Goal: Task Accomplishment & Management: Complete application form

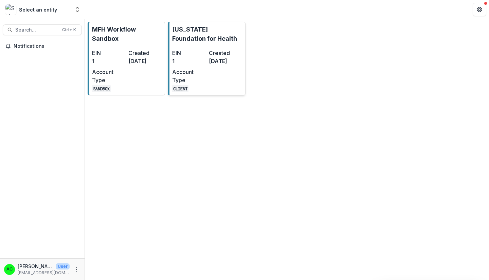
click at [215, 65] on dd "[DATE]" at bounding box center [226, 61] width 34 height 8
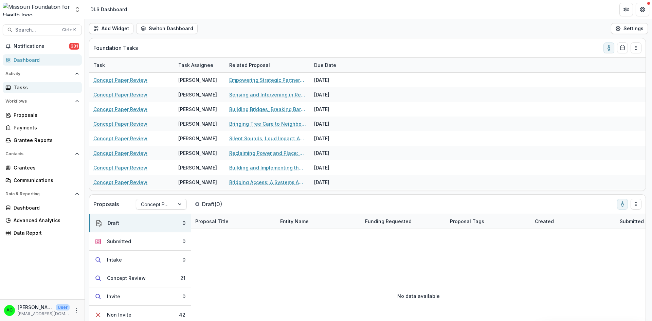
click at [32, 90] on div "Tasks" at bounding box center [45, 87] width 63 height 7
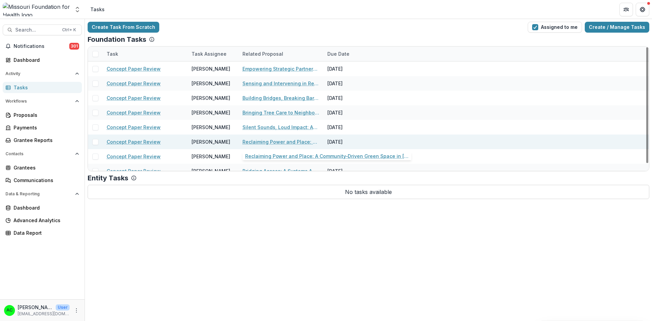
click at [256, 140] on link "Reclaiming Power and Place: A Community-Driven Green Space in [GEOGRAPHIC_DATA]…" at bounding box center [281, 141] width 77 height 7
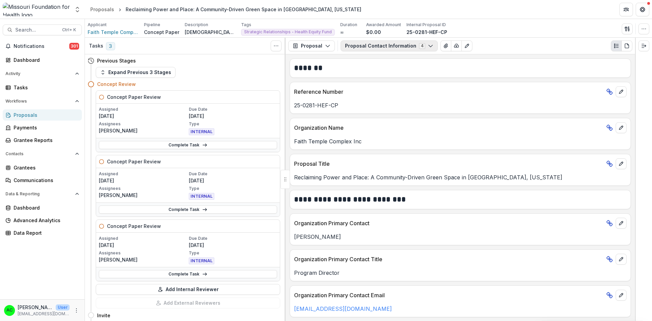
click at [359, 49] on button "Proposal Contact Information 4" at bounding box center [389, 45] width 97 height 11
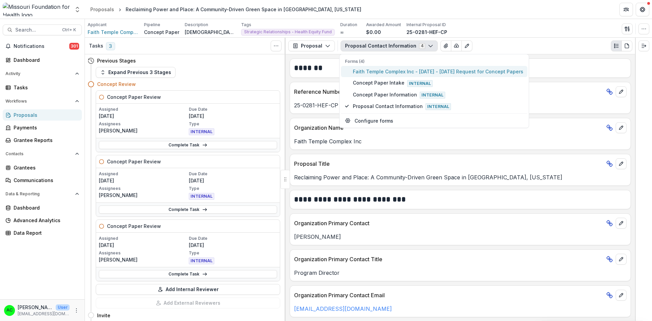
click at [363, 71] on span "Faith Temple Complex Inc - 2025 - 2025 Request for Concept Papers" at bounding box center [438, 71] width 171 height 7
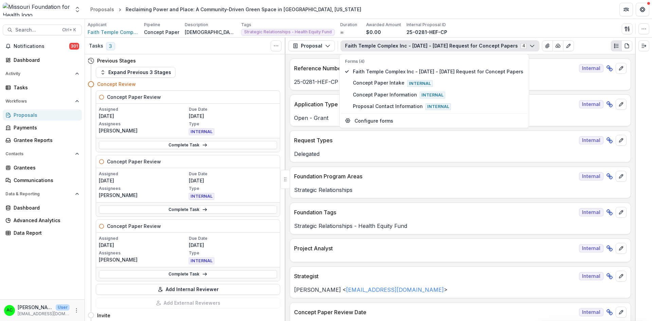
drag, startPoint x: 636, startPoint y: 65, endPoint x: 642, endPoint y: 110, distance: 45.5
click at [489, 110] on div at bounding box center [643, 179] width 17 height 283
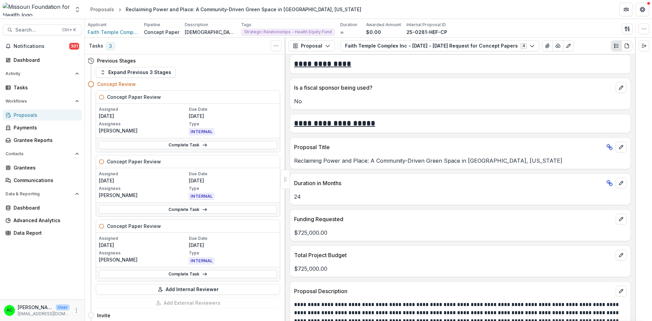
scroll to position [1294, 0]
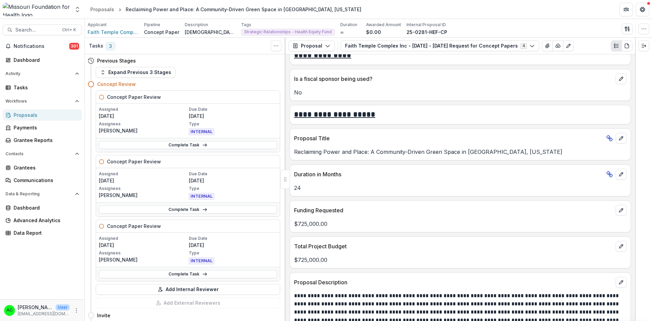
drag, startPoint x: 637, startPoint y: 207, endPoint x: 636, endPoint y: 213, distance: 6.6
click at [489, 213] on div at bounding box center [643, 179] width 17 height 283
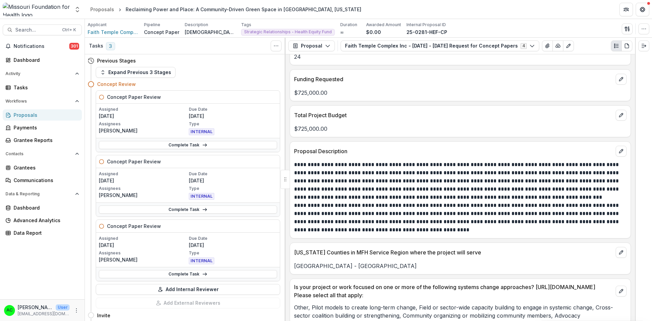
scroll to position [1431, 0]
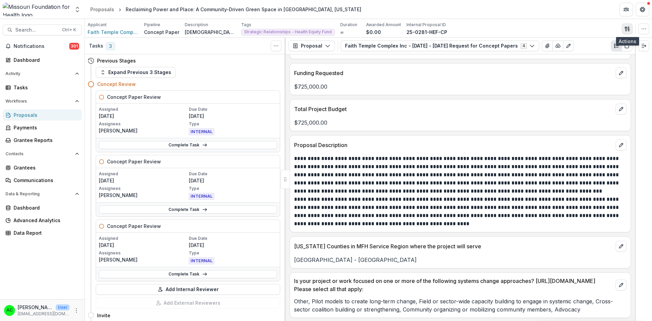
click at [489, 28] on icon "button" at bounding box center [627, 28] width 5 height 5
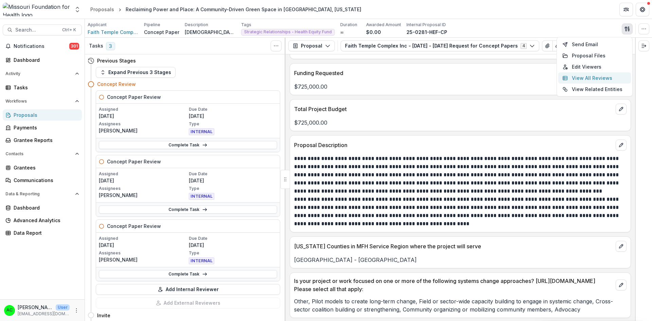
click at [489, 77] on button "View All Reviews" at bounding box center [594, 77] width 73 height 11
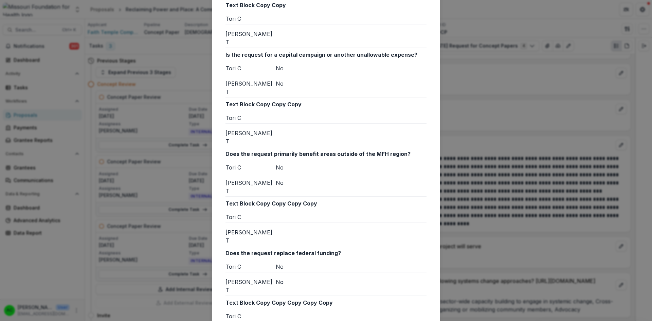
scroll to position [587, 0]
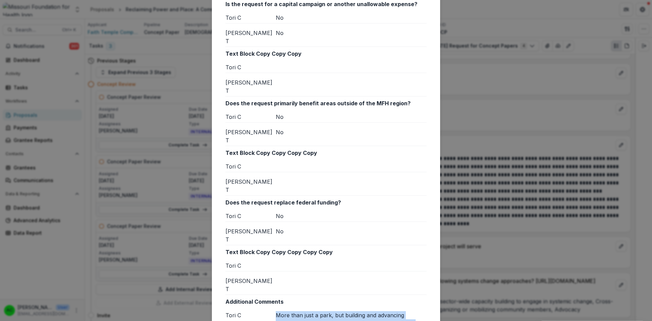
drag, startPoint x: 304, startPoint y: 198, endPoint x: 275, endPoint y: 176, distance: 36.3
click at [276, 280] on div "More than just a park, but building and advancing community mobilization Reside…" at bounding box center [351, 327] width 151 height 33
copy div "More than just a park, but building and advancing community mobilization Reside…"
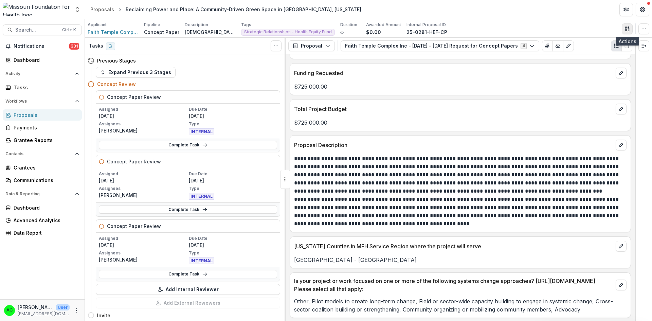
click at [489, 30] on button "button" at bounding box center [627, 28] width 11 height 11
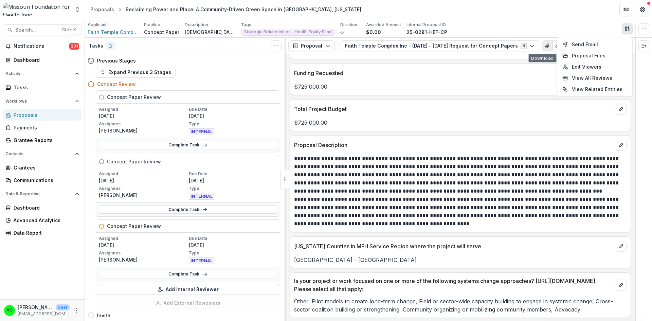
click at [489, 47] on icon "View Attached Files" at bounding box center [548, 46] width 4 height 4
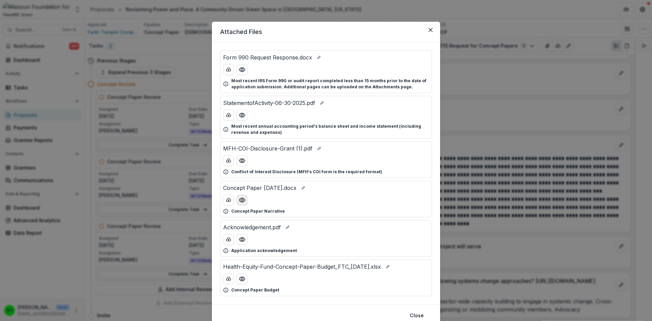
click at [242, 200] on circle "Preview Concept Paper 8.25.25.docx" at bounding box center [242, 200] width 2 height 2
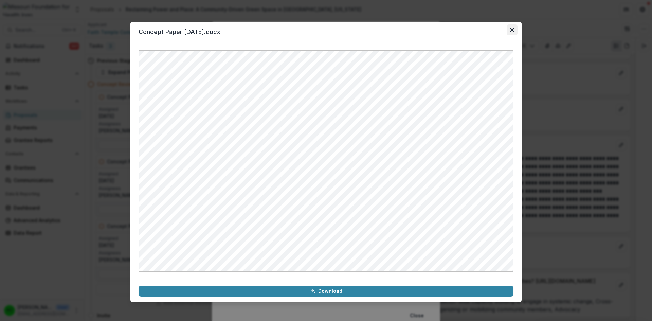
click at [489, 32] on icon "Close" at bounding box center [512, 30] width 4 height 4
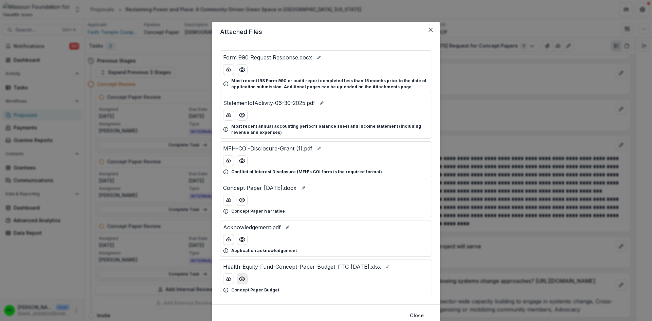
click at [241, 279] on circle "Preview Health-Equity-Fund-Concept-Paper-Budget_FTC_8.25.25.xlsx" at bounding box center [242, 279] width 2 height 2
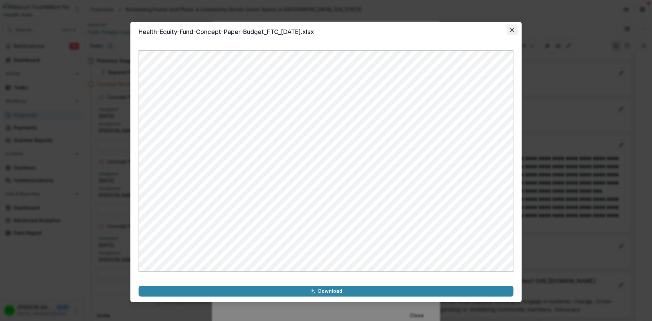
click at [489, 26] on button "Close" at bounding box center [512, 29] width 11 height 11
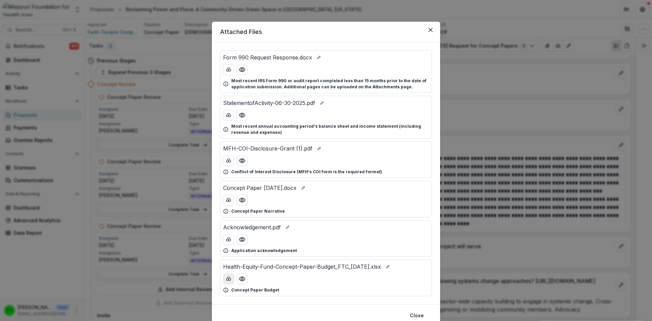
click at [228, 280] on icon "download-button" at bounding box center [228, 278] width 5 height 5
click at [430, 29] on icon "Close" at bounding box center [431, 30] width 4 height 4
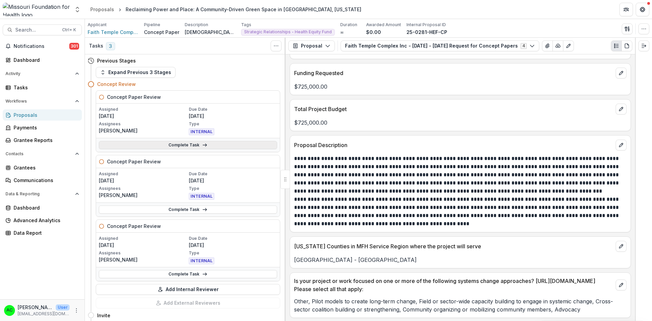
click at [194, 145] on link "Complete Task" at bounding box center [188, 145] width 178 height 8
click at [179, 146] on link "Complete Task" at bounding box center [188, 145] width 178 height 8
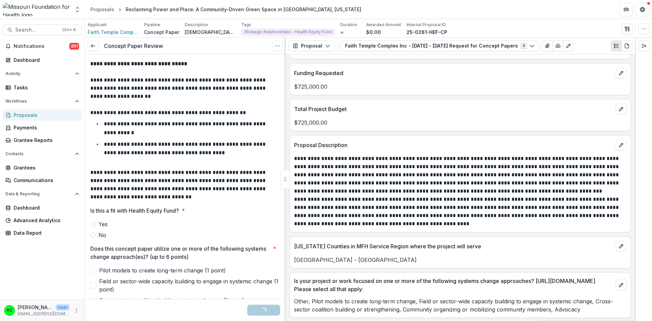
click at [108, 223] on span "Yes" at bounding box center [103, 224] width 9 height 8
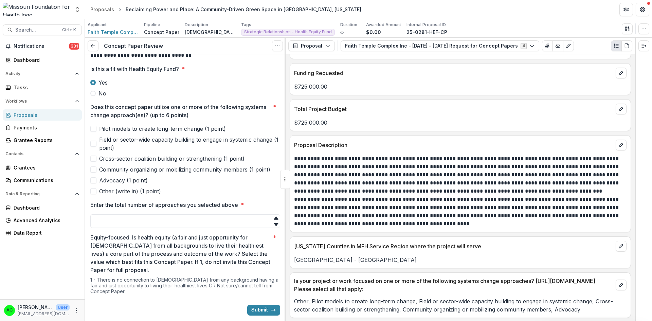
scroll to position [198, 0]
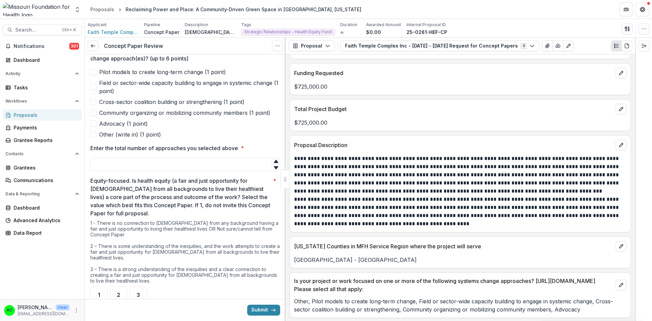
click at [94, 71] on span at bounding box center [93, 72] width 6 height 6
click at [94, 102] on span at bounding box center [93, 102] width 6 height 6
click at [94, 114] on span at bounding box center [93, 113] width 6 height 6
click at [93, 122] on span at bounding box center [93, 124] width 6 height 6
click at [108, 166] on input "Enter the total number of approaches you selected above *" at bounding box center [185, 165] width 190 height 14
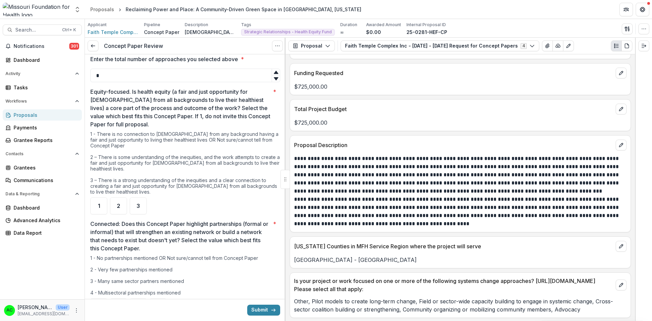
scroll to position [294, 0]
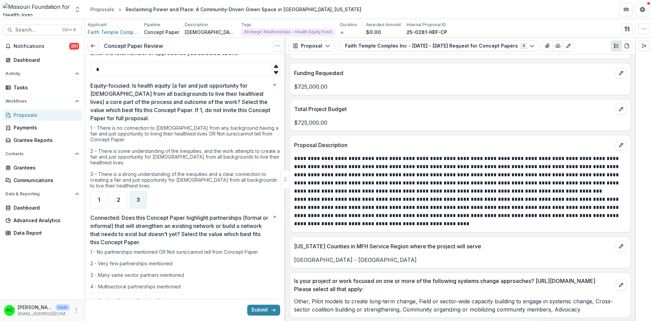
type input "*"
click at [132, 205] on div "3" at bounding box center [138, 199] width 17 height 17
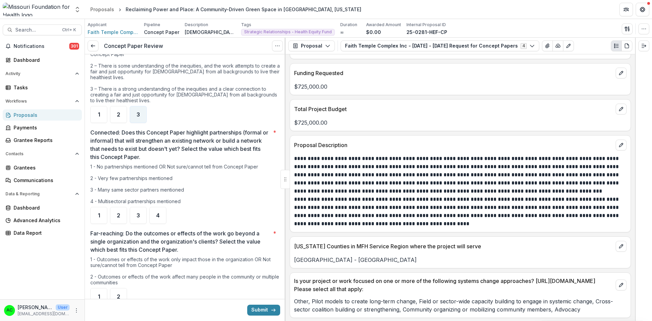
scroll to position [401, 0]
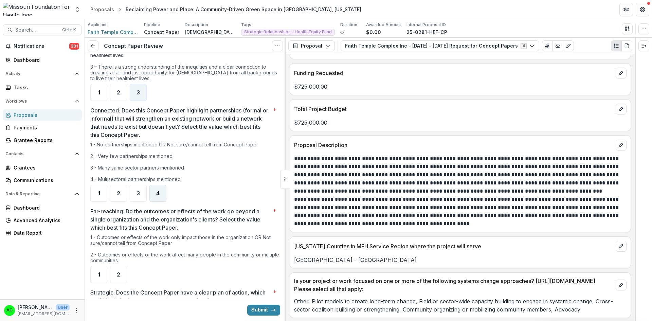
click at [157, 197] on div "4" at bounding box center [157, 193] width 17 height 17
click at [285, 131] on div at bounding box center [285, 179] width 1 height 283
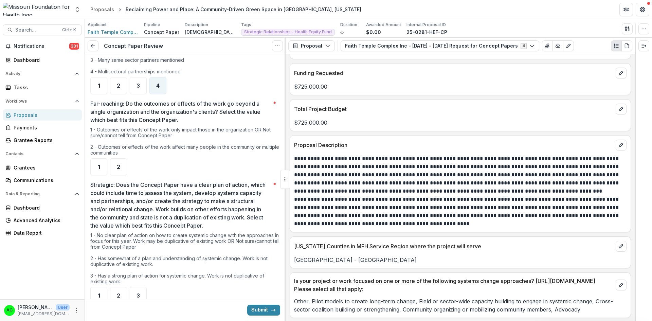
scroll to position [517, 0]
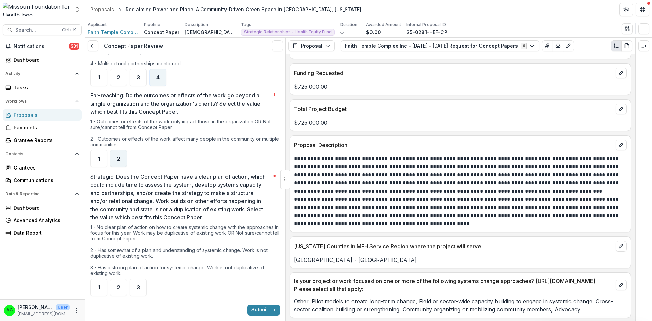
click at [119, 164] on div "2" at bounding box center [118, 158] width 17 height 17
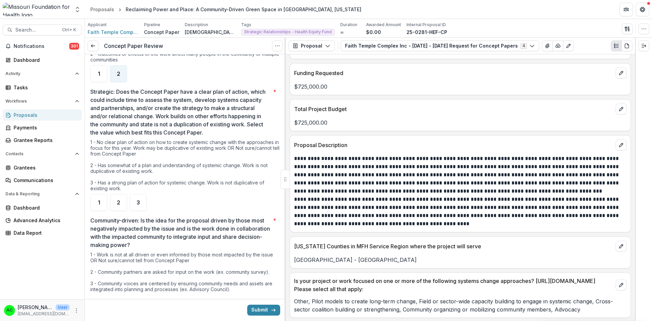
scroll to position [640, 0]
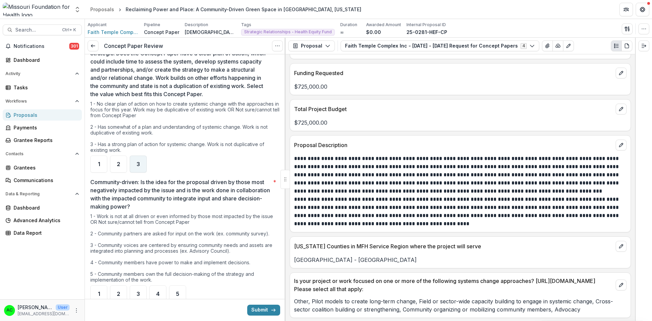
click at [143, 164] on div "3" at bounding box center [138, 164] width 17 height 17
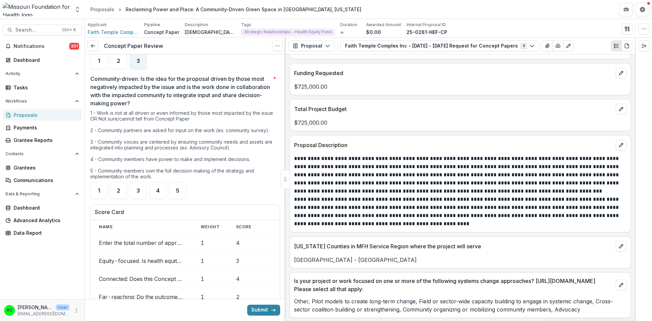
scroll to position [745, 0]
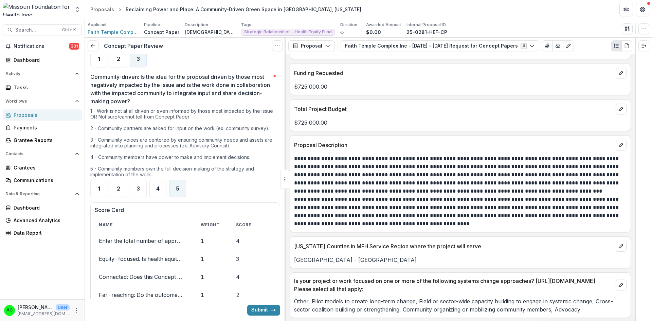
click at [181, 193] on div "5" at bounding box center [177, 188] width 17 height 17
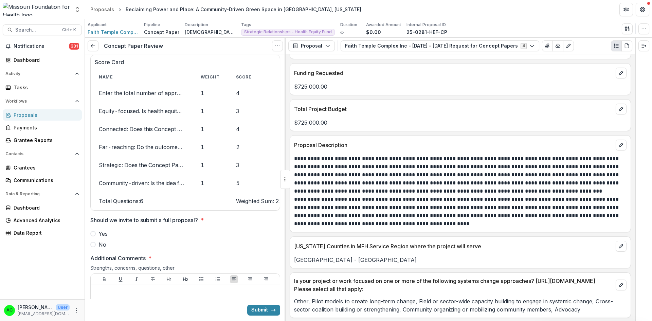
scroll to position [0, 20]
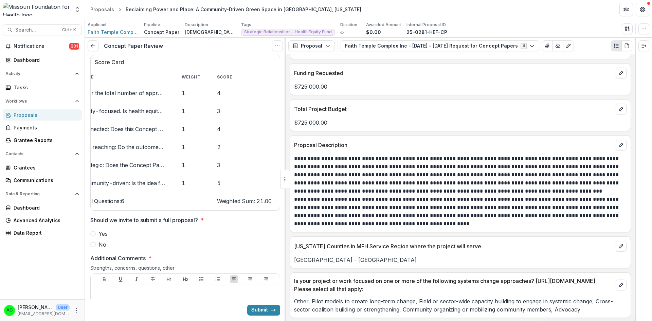
click at [94, 236] on span at bounding box center [92, 233] width 5 height 5
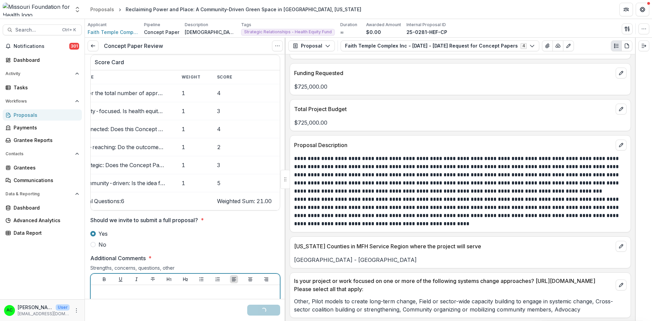
click at [125, 280] on p at bounding box center [185, 291] width 184 height 7
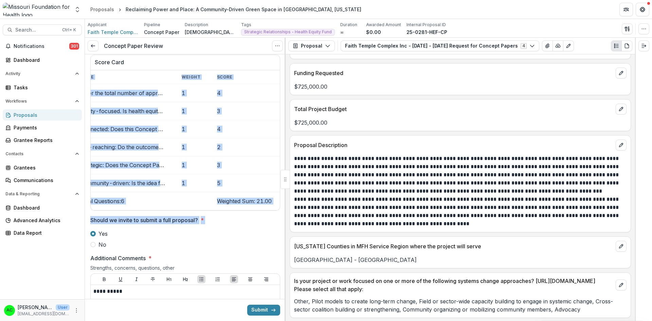
drag, startPoint x: 283, startPoint y: 216, endPoint x: 283, endPoint y: 236, distance: 20.0
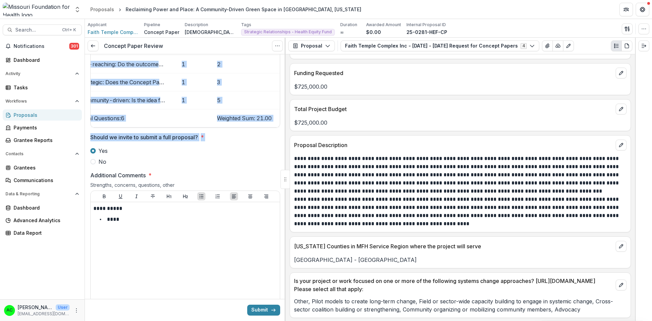
scroll to position [1013, 0]
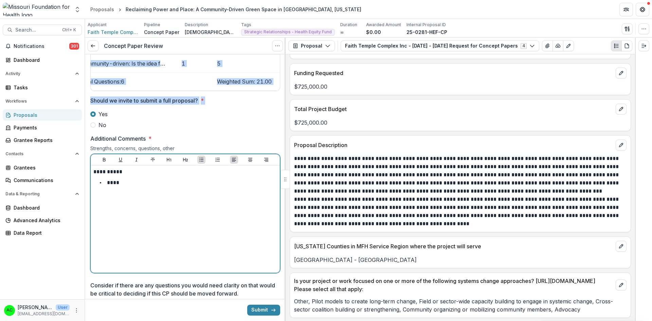
click at [210, 187] on li "****" at bounding box center [190, 182] width 176 height 9
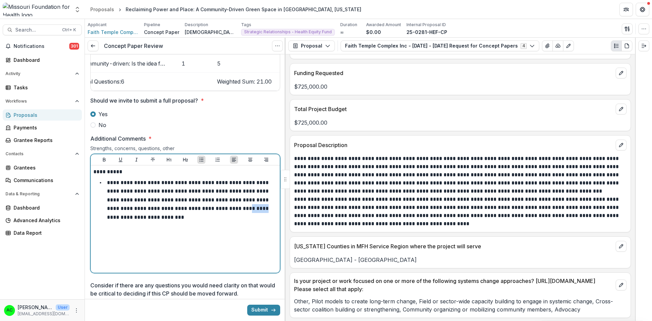
drag, startPoint x: 123, startPoint y: 223, endPoint x: 104, endPoint y: 225, distance: 19.1
click at [104, 222] on li "**********" at bounding box center [190, 199] width 176 height 43
click at [237, 220] on li "**********" at bounding box center [190, 199] width 176 height 43
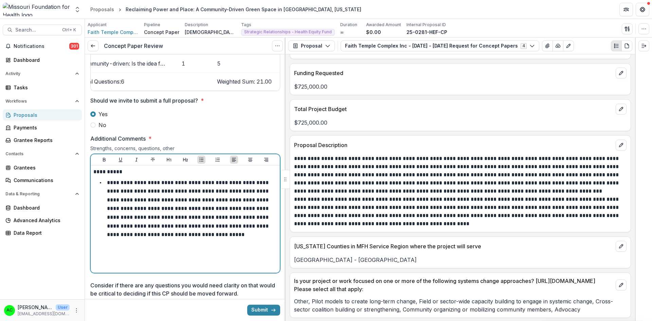
click at [228, 186] on p "**********" at bounding box center [188, 208] width 163 height 57
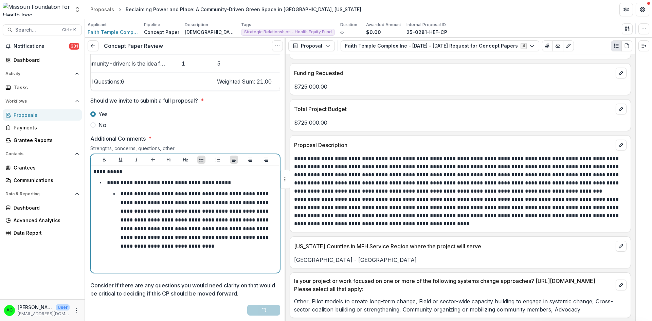
click at [186, 209] on p "**********" at bounding box center [195, 219] width 149 height 57
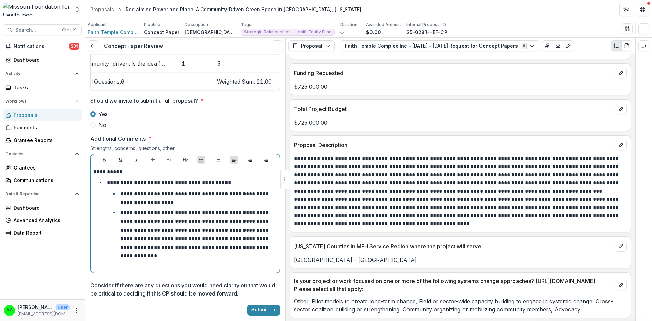
click at [168, 227] on p "**********" at bounding box center [195, 234] width 149 height 49
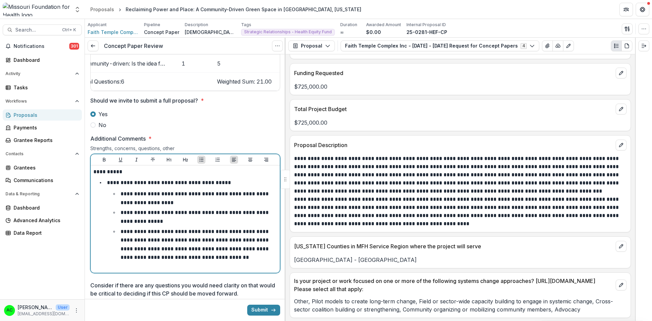
click at [221, 246] on p "**********" at bounding box center [195, 244] width 149 height 31
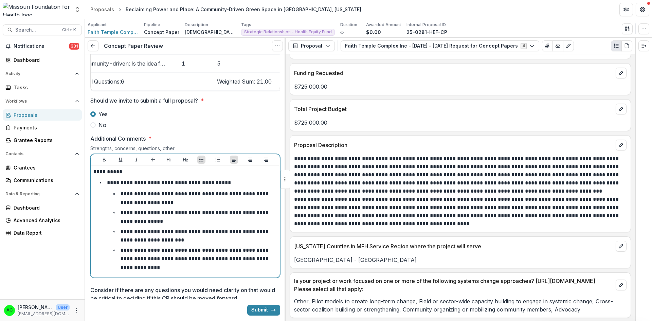
click at [210, 272] on li "**********" at bounding box center [196, 259] width 162 height 26
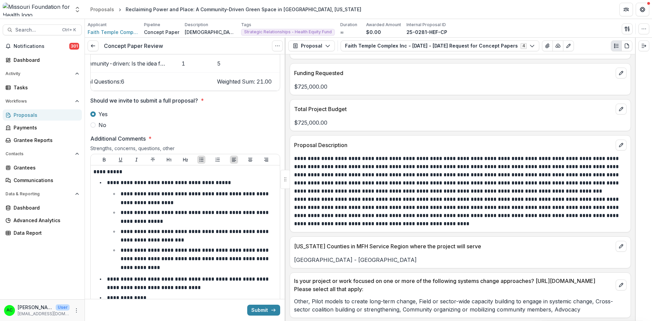
click at [285, 229] on div at bounding box center [285, 179] width 1 height 283
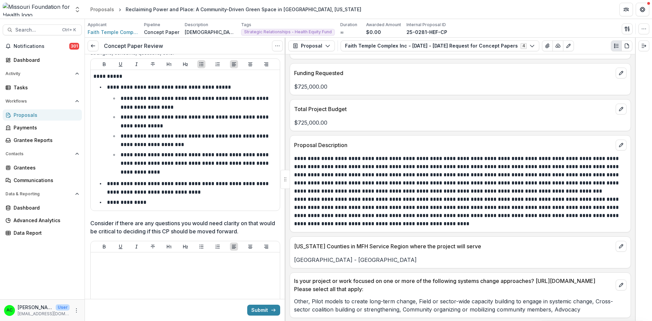
scroll to position [1133, 0]
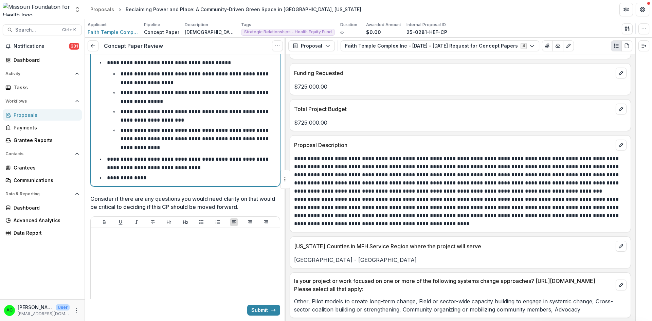
click at [233, 182] on li "**********" at bounding box center [190, 178] width 176 height 9
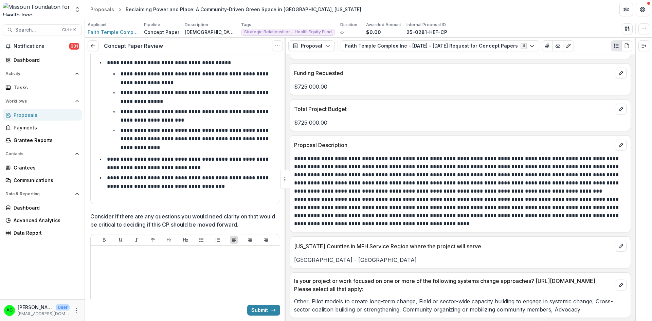
click at [200, 204] on div "**********" at bounding box center [185, 125] width 189 height 158
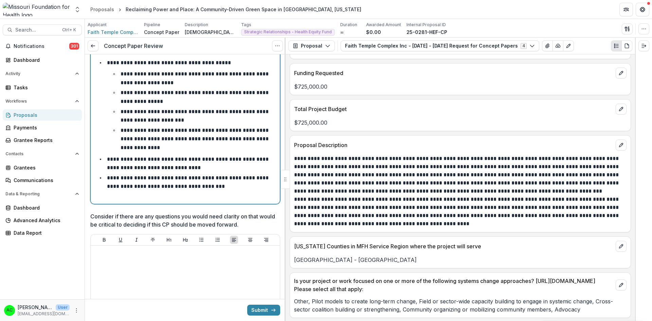
click at [196, 201] on p at bounding box center [185, 197] width 184 height 7
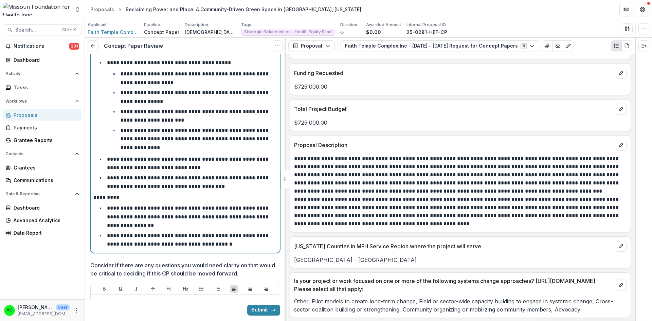
click at [180, 230] on li "**********" at bounding box center [190, 217] width 176 height 26
click at [190, 228] on p "**********" at bounding box center [188, 217] width 163 height 22
click at [240, 249] on li "**********" at bounding box center [190, 239] width 176 height 17
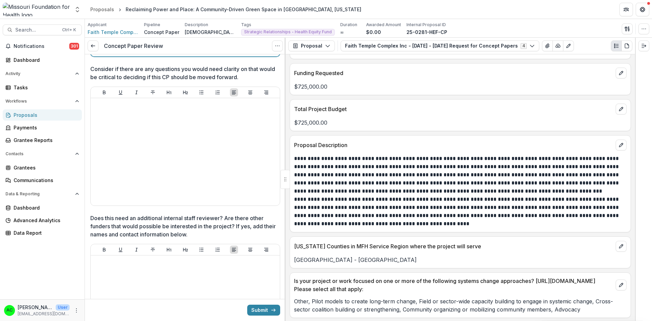
scroll to position [1359, 0]
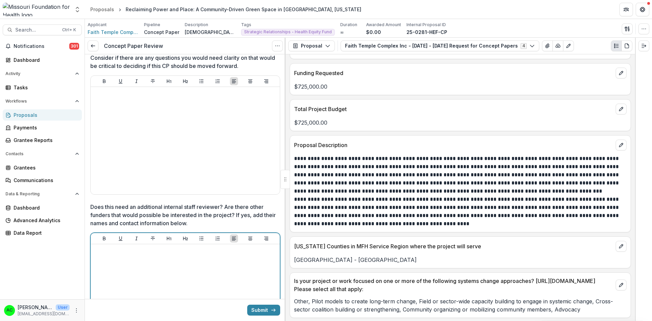
click at [257, 270] on div at bounding box center [185, 298] width 184 height 102
click at [242, 262] on p "**********" at bounding box center [184, 254] width 182 height 15
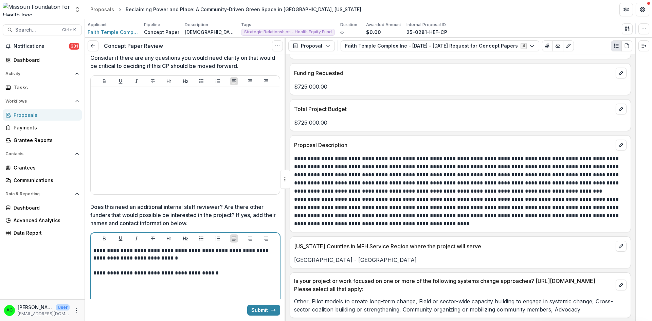
click at [226, 277] on p "**********" at bounding box center [184, 272] width 182 height 7
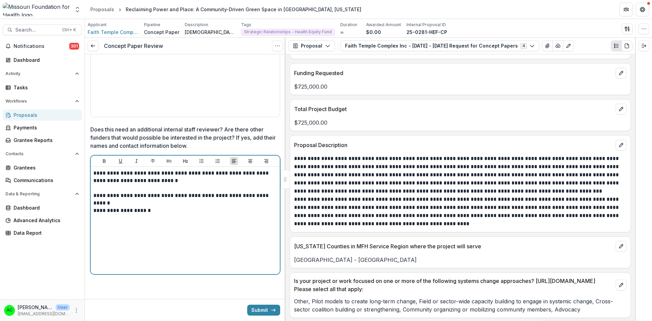
click at [167, 205] on p "**********" at bounding box center [184, 199] width 182 height 15
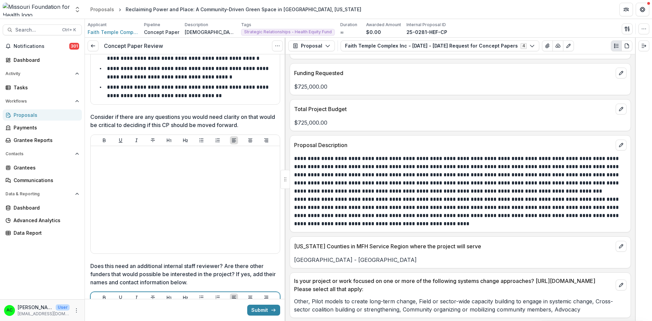
scroll to position [1202, 0]
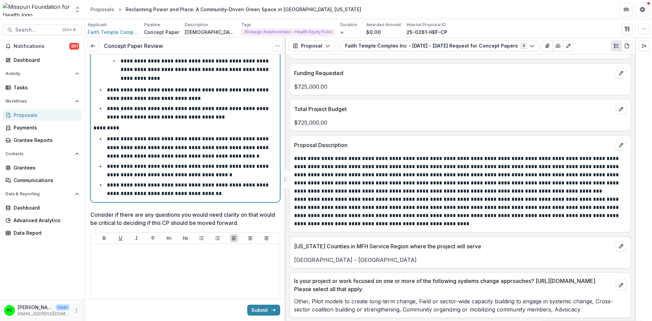
click at [244, 198] on li "**********" at bounding box center [190, 189] width 176 height 17
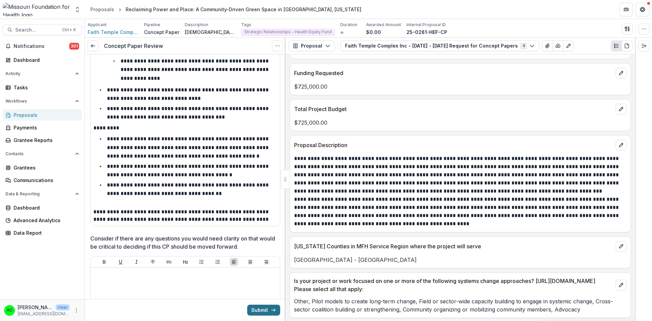
click at [261, 280] on button "Submit" at bounding box center [263, 310] width 33 height 11
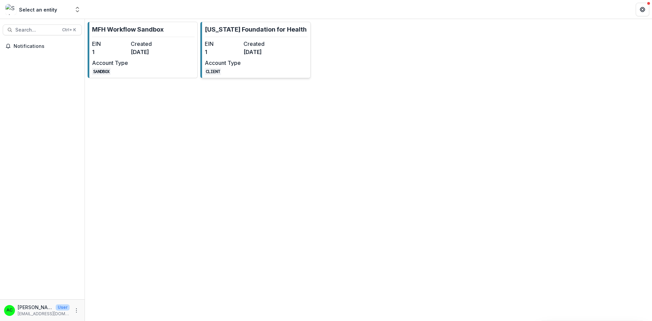
click at [259, 46] on dt "Created" at bounding box center [262, 44] width 36 height 8
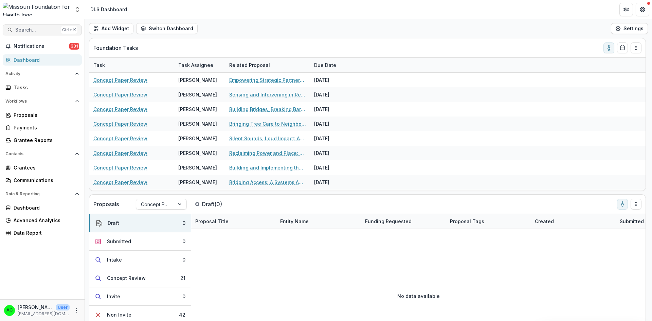
click at [45, 27] on span "Search..." at bounding box center [36, 30] width 43 height 6
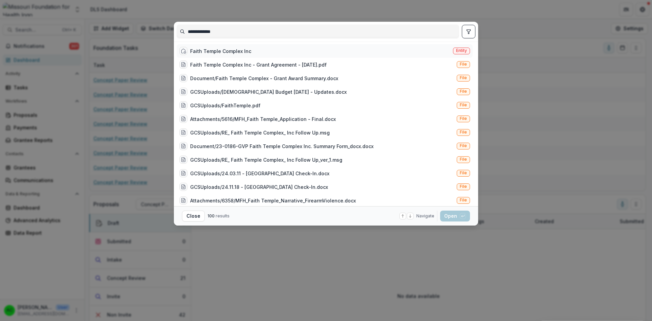
type input "**********"
click at [219, 46] on div "Faith [DEMOGRAPHIC_DATA] Complex Inc Entity" at bounding box center [325, 51] width 296 height 14
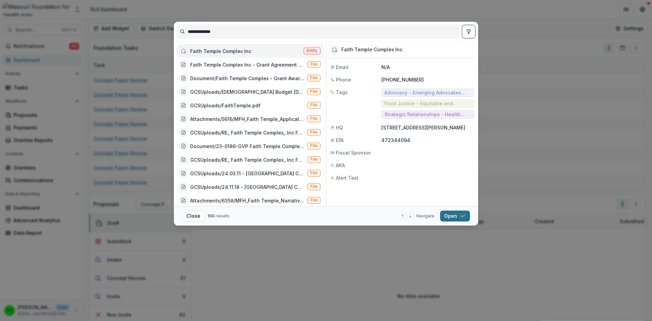
click at [448, 212] on button "Open with enter key" at bounding box center [455, 216] width 30 height 11
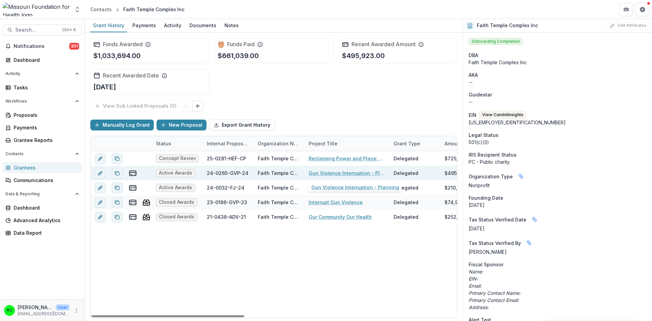
click at [319, 172] on link "Gun Violence Interruption - Planning" at bounding box center [347, 173] width 77 height 7
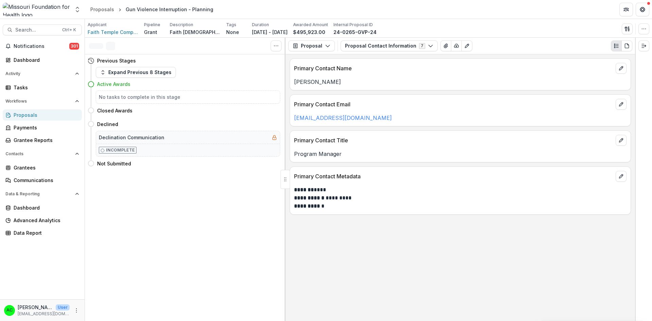
click at [371, 50] on button "Proposal Contact Information 7" at bounding box center [389, 45] width 97 height 11
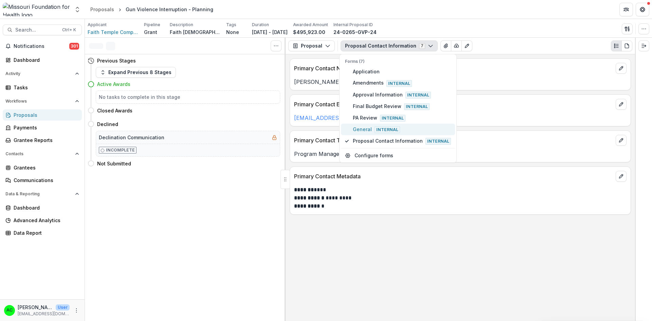
click at [363, 130] on span "General Internal" at bounding box center [402, 129] width 98 height 7
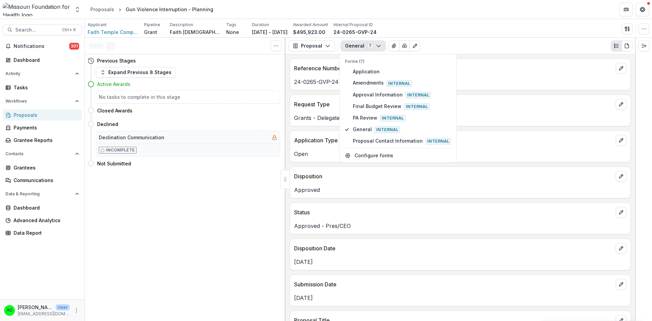
drag, startPoint x: 636, startPoint y: 72, endPoint x: 638, endPoint y: 91, distance: 19.1
click at [489, 91] on div at bounding box center [643, 179] width 17 height 283
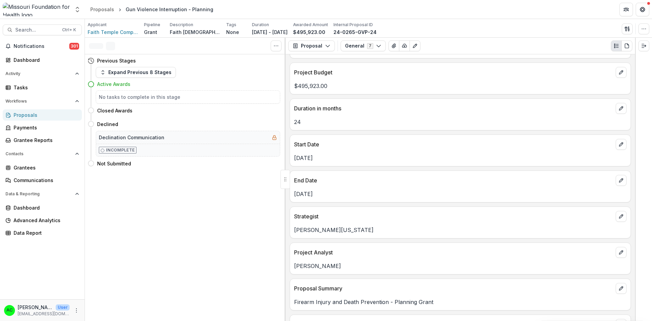
scroll to position [349, 0]
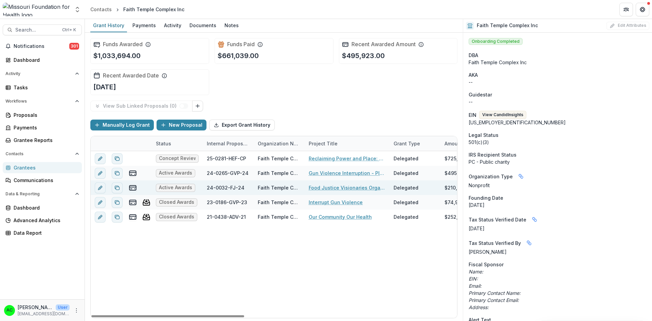
click at [317, 185] on link "Food Justice Visionaries Organizing Improvement: A Cohort for Equitable Systems" at bounding box center [347, 187] width 77 height 7
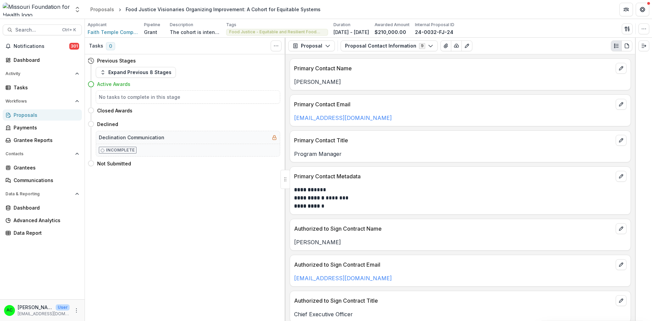
click at [373, 47] on button "Proposal Contact Information 9" at bounding box center [389, 45] width 97 height 11
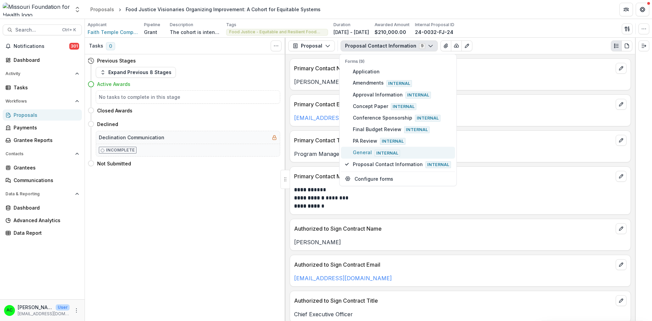
click at [349, 147] on button "General Internal" at bounding box center [398, 153] width 114 height 12
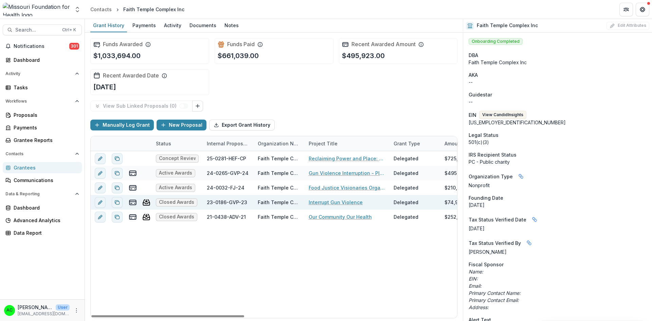
click at [324, 203] on link "Interrupt Gun Violence" at bounding box center [336, 202] width 54 height 7
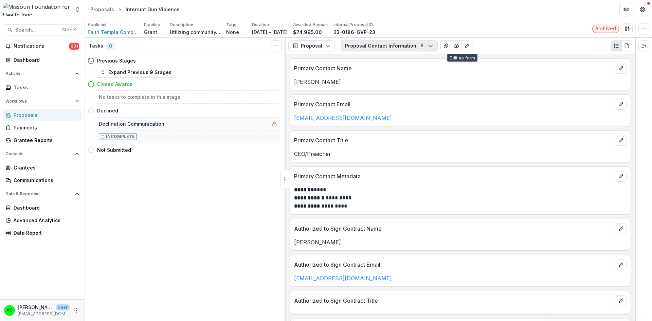
click at [397, 47] on button "Proposal Contact Information 9" at bounding box center [389, 45] width 97 height 11
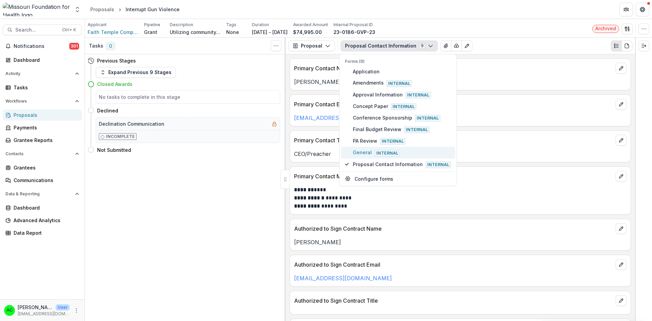
click at [373, 151] on span "General Internal" at bounding box center [402, 152] width 98 height 7
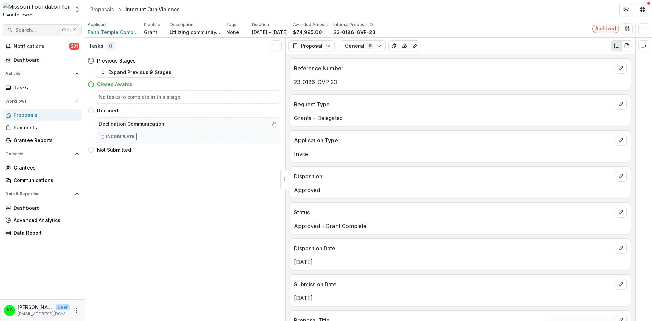
click at [38, 29] on span "Search..." at bounding box center [36, 30] width 43 height 6
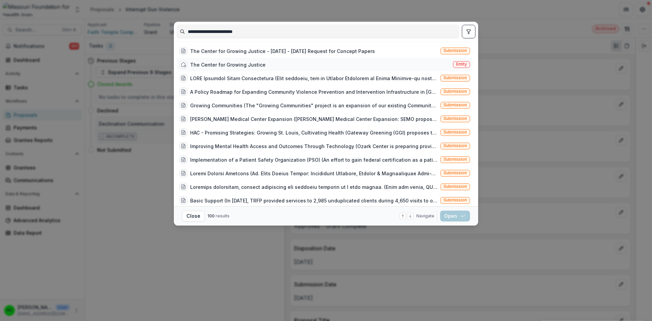
type input "**********"
click at [333, 66] on div "The Center for Growing Justice Entity" at bounding box center [325, 65] width 296 height 14
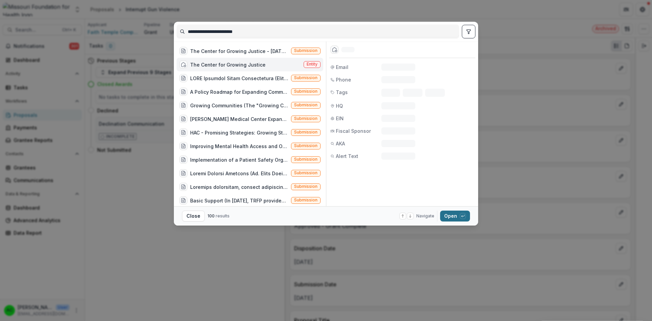
click at [447, 215] on button "Open with enter key" at bounding box center [455, 216] width 30 height 11
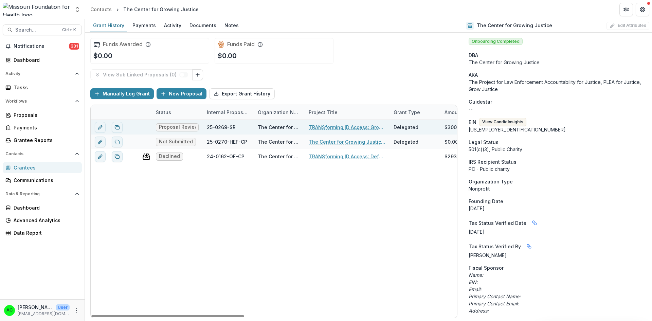
click at [342, 128] on link "TRANSforming ID Access: Growing Capacity to Defend & Expand Gender Marker Chang…" at bounding box center [347, 127] width 77 height 7
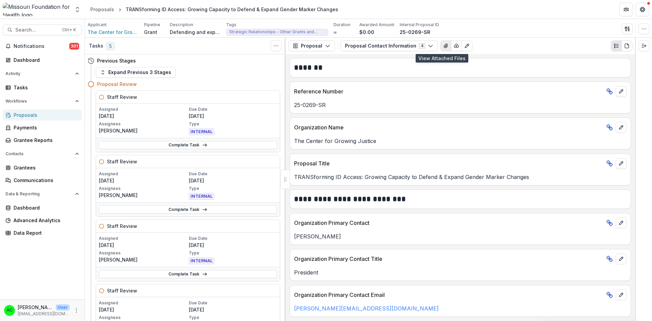
click at [444, 45] on icon "View Attached Files" at bounding box center [446, 46] width 4 height 4
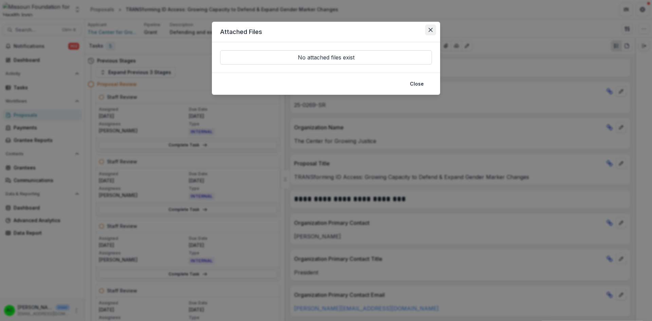
click at [431, 31] on icon "Close" at bounding box center [431, 30] width 4 height 4
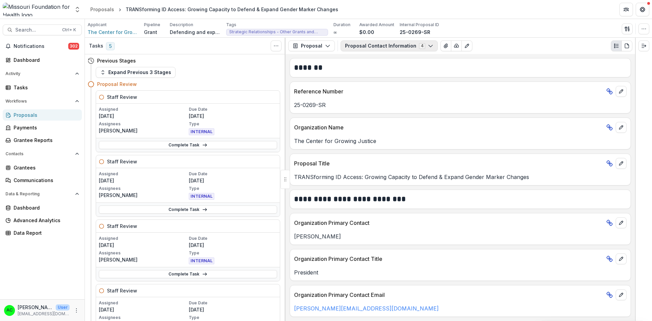
click at [390, 45] on button "Proposal Contact Information 4" at bounding box center [389, 45] width 97 height 11
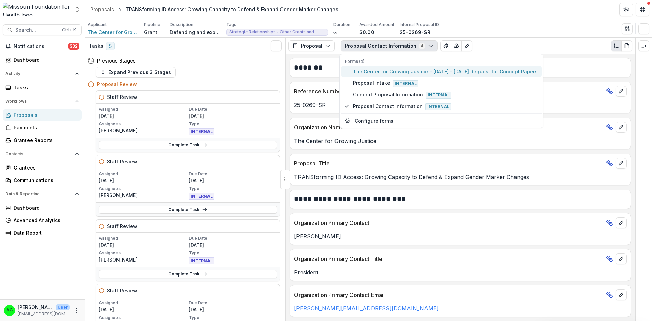
click at [368, 70] on span "The Center for Growing Justice - [DATE] - [DATE] Request for Concept Papers" at bounding box center [445, 71] width 185 height 7
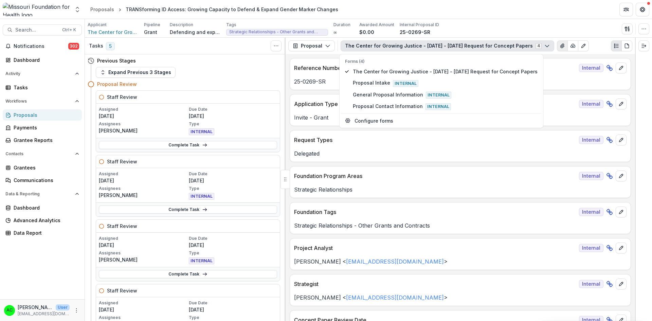
click at [560, 48] on icon "View Attached Files" at bounding box center [562, 45] width 5 height 5
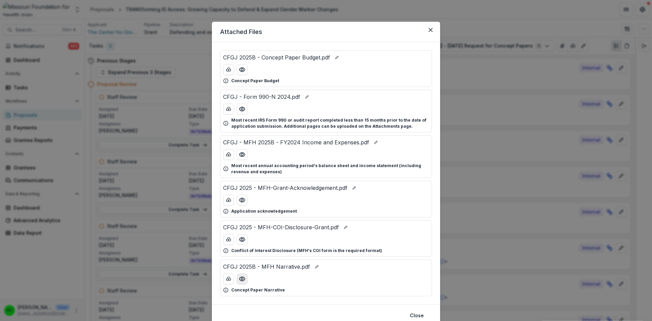
click at [241, 280] on circle "Preview CFGJ 2025B - MFH Narrative.pdf" at bounding box center [242, 279] width 2 height 2
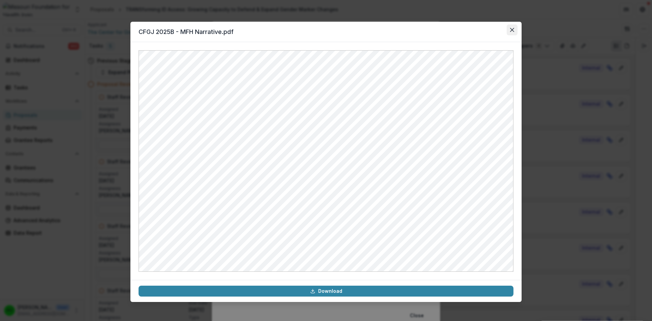
click at [512, 27] on button "Close" at bounding box center [512, 29] width 11 height 11
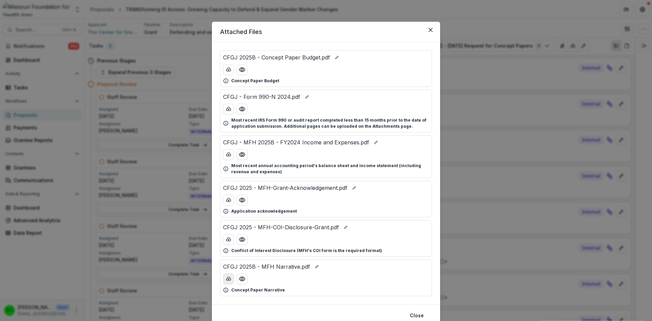
click at [228, 279] on icon "download-button" at bounding box center [228, 278] width 5 height 5
click at [226, 69] on icon "download-button" at bounding box center [228, 69] width 5 height 5
click at [429, 31] on icon "Close" at bounding box center [431, 30] width 4 height 4
